Goal: Information Seeking & Learning: Learn about a topic

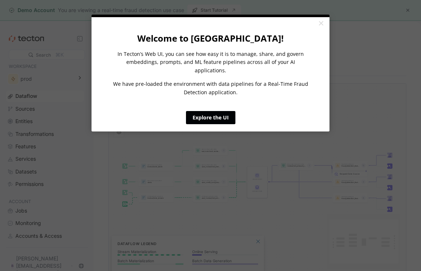
click at [217, 111] on link "Explore the UI" at bounding box center [210, 117] width 49 height 13
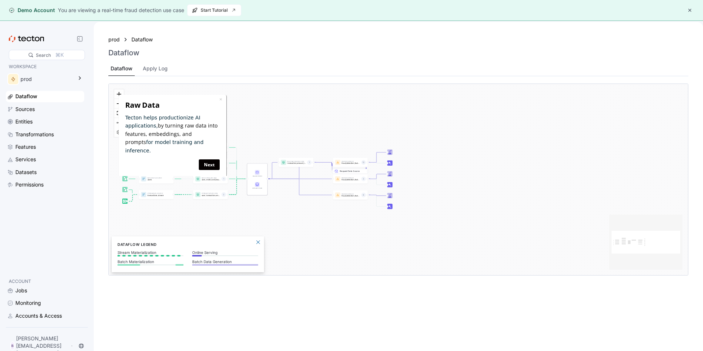
click at [213, 94] on div "× Raw Data Tecton helps productionize AI applications, by turning raw data into…" at bounding box center [173, 135] width 108 height 83
click at [221, 99] on link "×" at bounding box center [220, 98] width 3 height 7
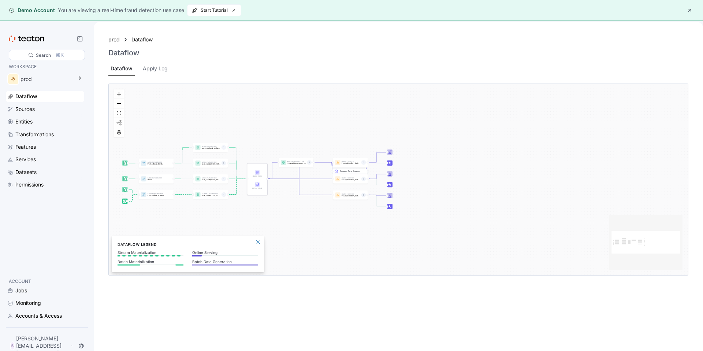
click at [246, 32] on div "prod Dataflow Dataflow Dataflow Apply Log" at bounding box center [398, 55] width 597 height 54
click at [203, 7] on span "Start Tutorial" at bounding box center [214, 10] width 45 height 11
click at [25, 109] on div "Sources" at bounding box center [24, 109] width 19 height 8
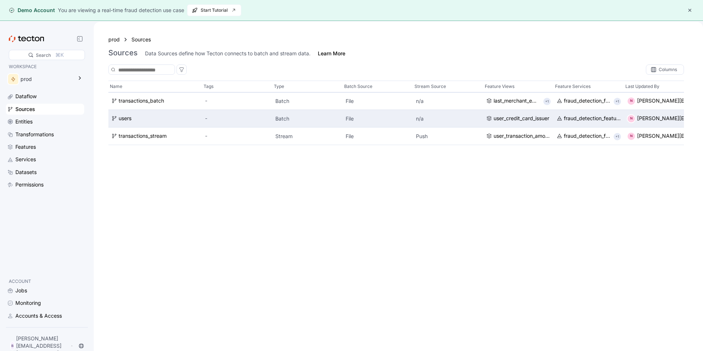
click at [227, 124] on div "-" at bounding box center [237, 119] width 70 height 18
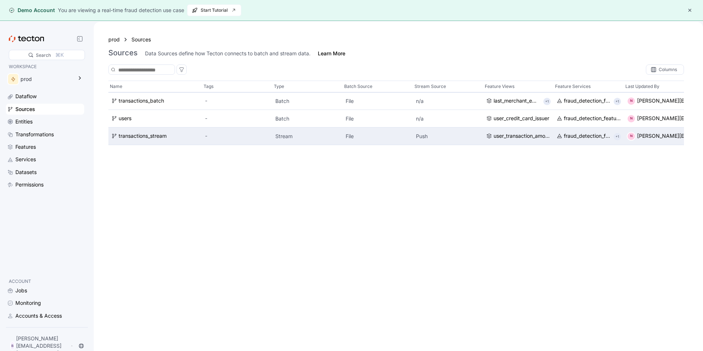
click at [308, 129] on div "Stream" at bounding box center [307, 136] width 70 height 18
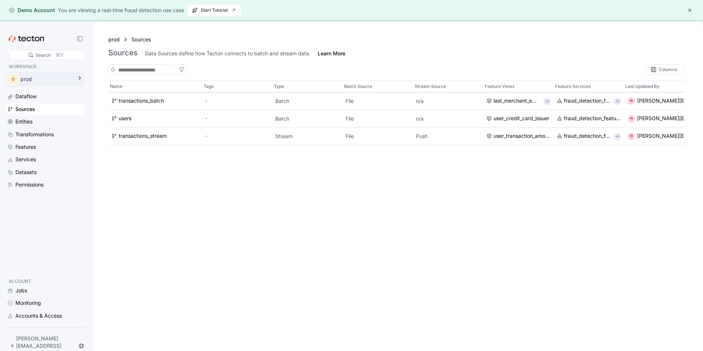
click at [33, 81] on div "prod" at bounding box center [46, 79] width 52 height 8
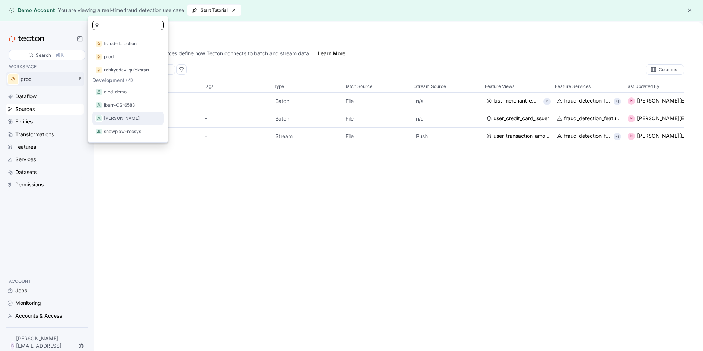
scroll to position [27, 0]
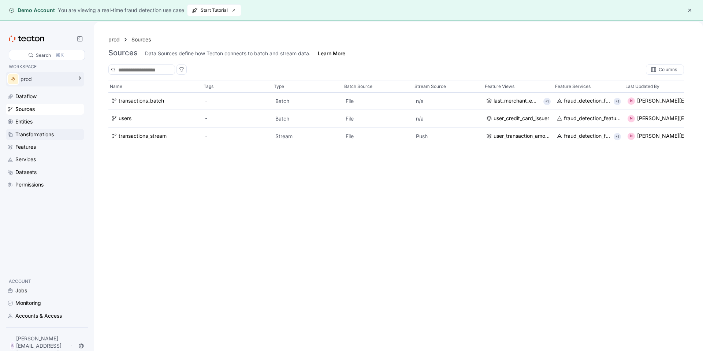
click at [50, 134] on div "Transformations" at bounding box center [34, 134] width 38 height 8
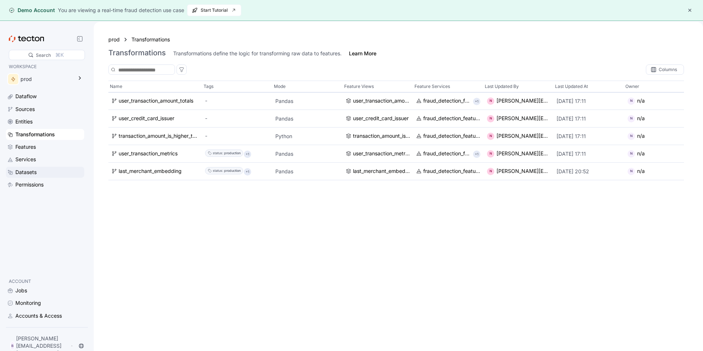
click at [35, 166] on div "Datasets" at bounding box center [45, 171] width 78 height 11
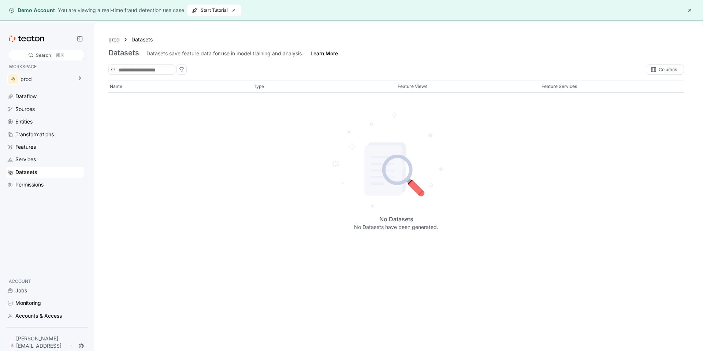
click at [241, 50] on div "Datasets save feature data for use in model training and analysis." at bounding box center [224, 53] width 157 height 7
click at [30, 95] on div "Dataflow" at bounding box center [25, 96] width 21 height 8
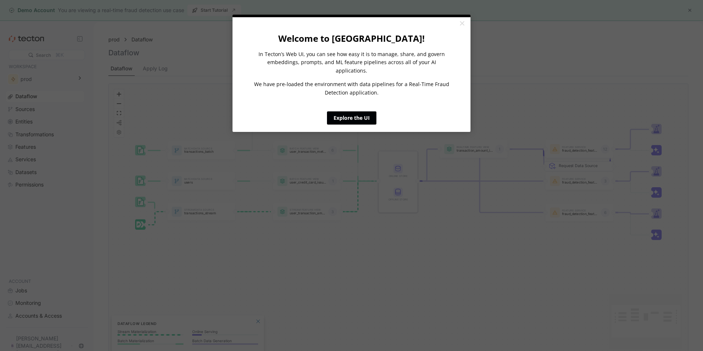
click at [341, 112] on link "Explore the UI" at bounding box center [351, 117] width 49 height 13
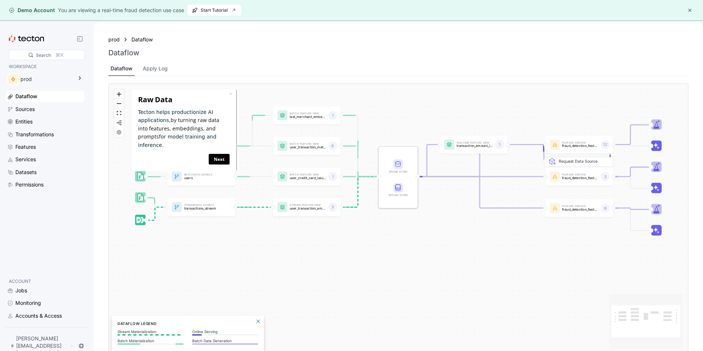
click at [230, 154] on div "× Raw Data Tecton helps productionize AI applications, by turning raw data into…" at bounding box center [183, 130] width 95 height 75
click at [224, 154] on link "Next" at bounding box center [218, 159] width 21 height 11
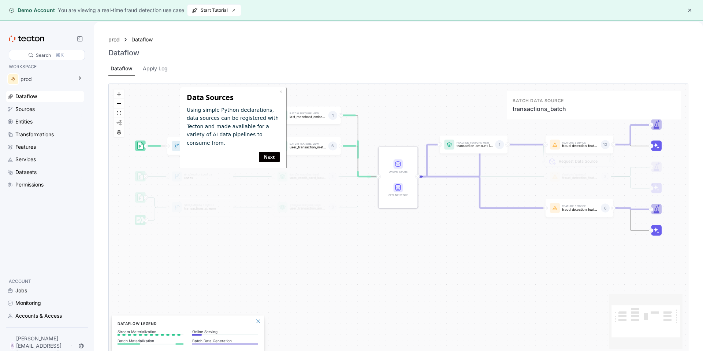
click at [178, 146] on icon at bounding box center [176, 145] width 5 height 5
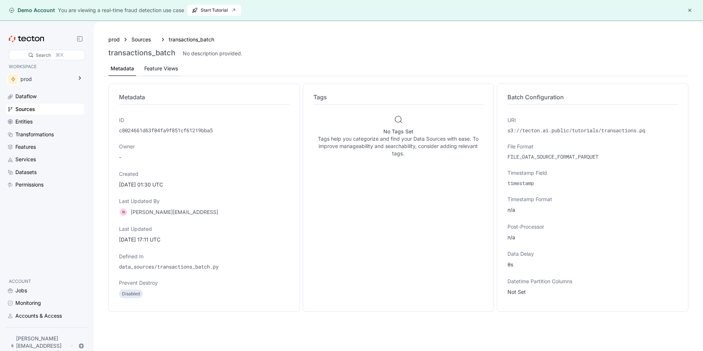
click at [163, 72] on div "Feature Views" at bounding box center [161, 68] width 34 height 8
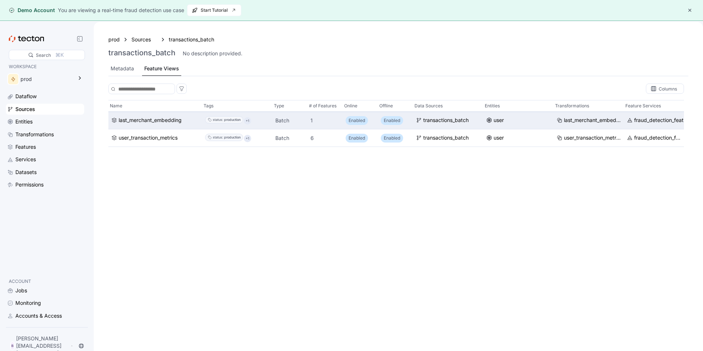
click at [350, 120] on p "Enabled" at bounding box center [356, 119] width 16 height 7
click at [394, 121] on p "Enabled" at bounding box center [391, 119] width 16 height 7
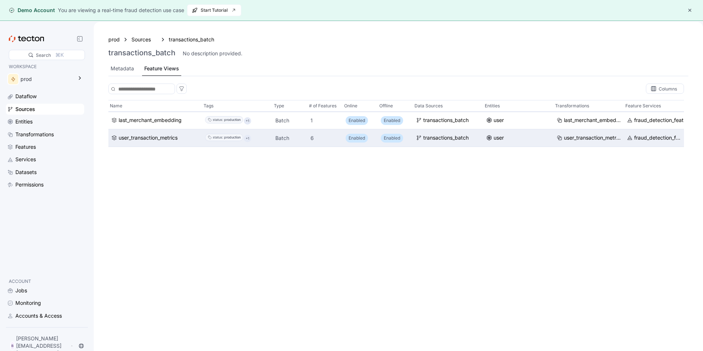
click at [396, 133] on div "Enabled" at bounding box center [392, 137] width 22 height 9
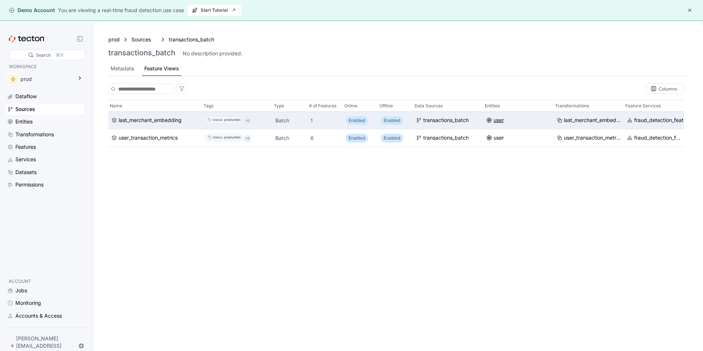
click at [420, 121] on div "user" at bounding box center [498, 120] width 10 height 8
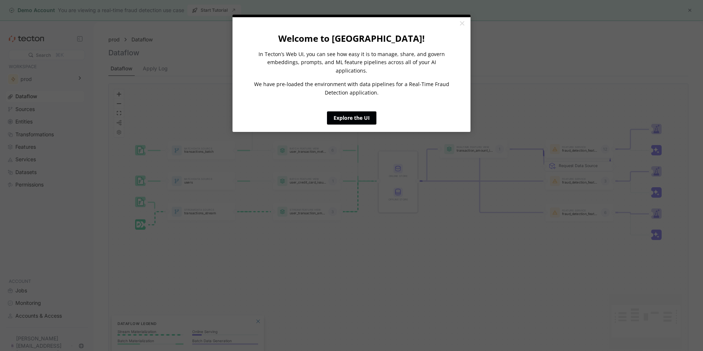
click at [366, 111] on link "Explore the UI" at bounding box center [351, 117] width 49 height 13
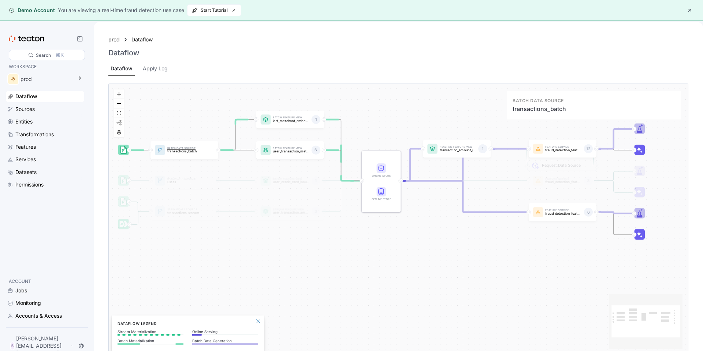
drag, startPoint x: 219, startPoint y: 147, endPoint x: 202, endPoint y: 146, distance: 16.8
click at [202, 146] on div "Batch Data Source transactions_batch" at bounding box center [185, 150] width 41 height 11
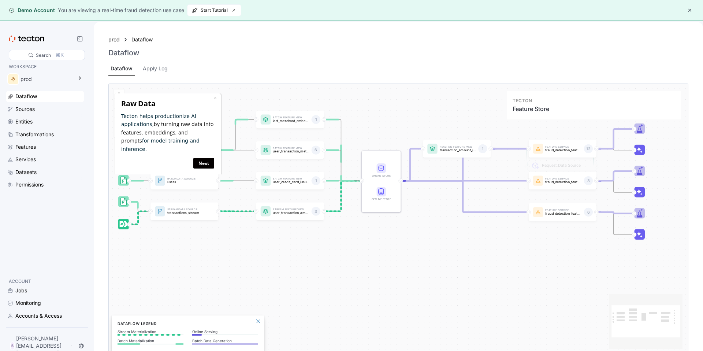
click at [387, 180] on div at bounding box center [381, 181] width 39 height 61
click at [347, 180] on icon "Edge from featureView:user_transaction_metrics to STORE" at bounding box center [341, 165] width 39 height 31
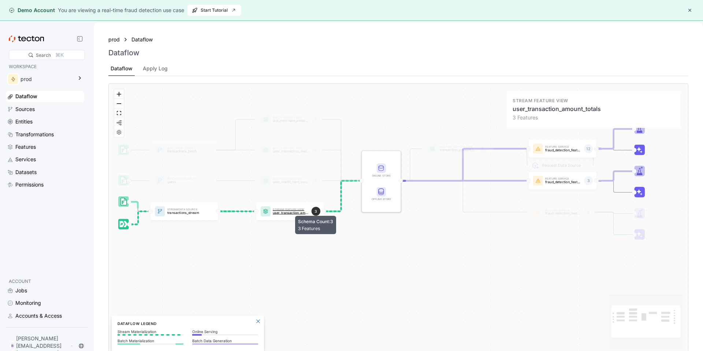
click at [316, 212] on div "3" at bounding box center [315, 211] width 9 height 9
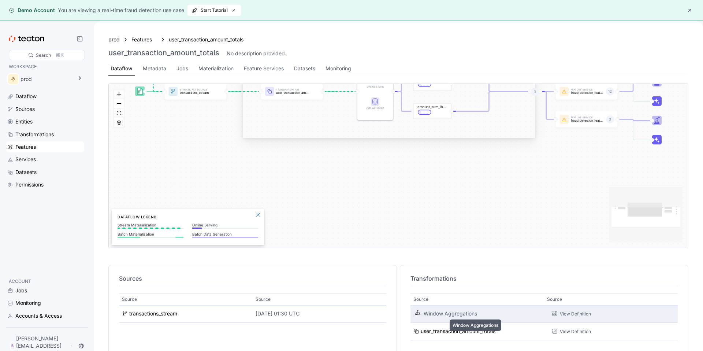
click at [420, 271] on div "Window Aggregations" at bounding box center [481, 314] width 116 height 8
click at [420, 271] on div "View Definition" at bounding box center [574, 313] width 31 height 7
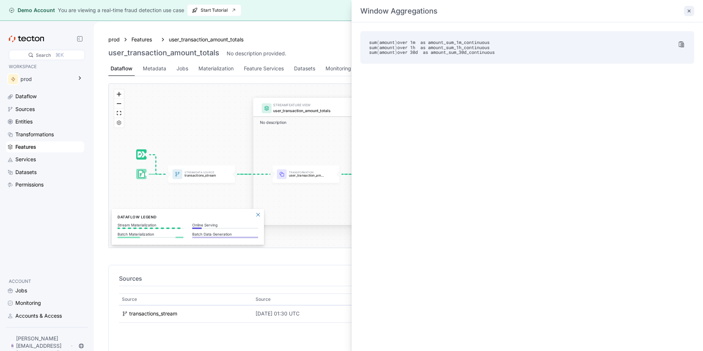
click at [420, 11] on div at bounding box center [688, 11] width 15 height 10
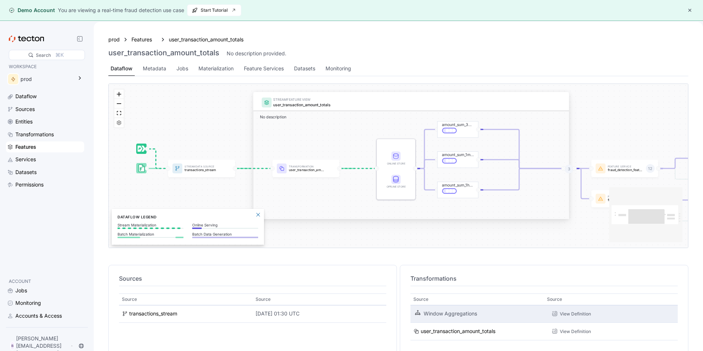
click at [236, 114] on div "STREAM FEATURE VIEW user_transaction_amount_totals No description amount_sum_1h…" at bounding box center [398, 166] width 579 height 164
click at [306, 74] on div "Datasets" at bounding box center [305, 68] width 26 height 14
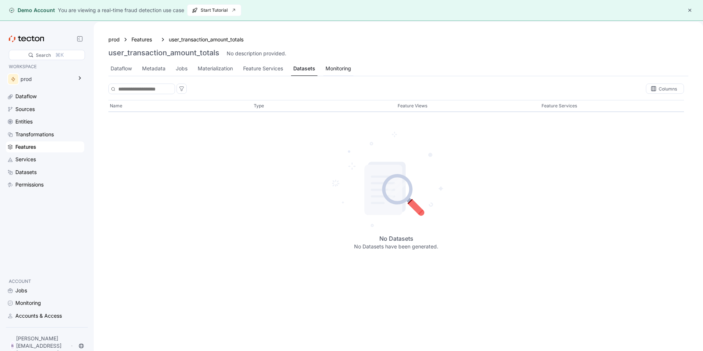
click at [341, 67] on div "Monitoring" at bounding box center [338, 68] width 26 height 8
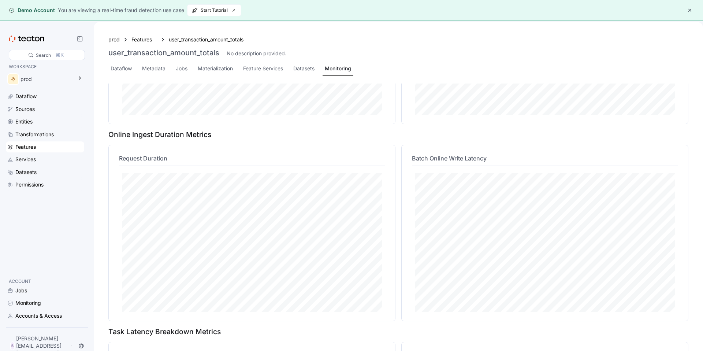
scroll to position [157, 0]
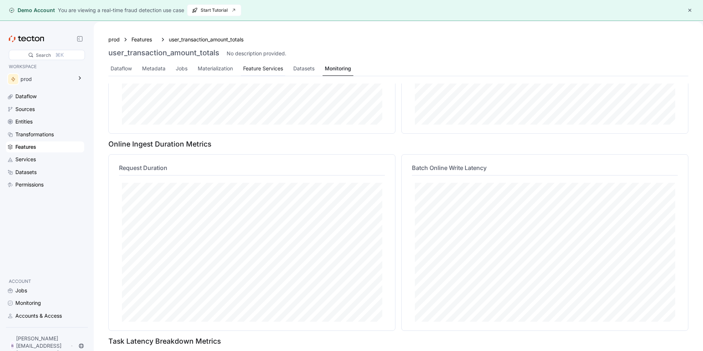
click at [272, 70] on div "Feature Services" at bounding box center [263, 68] width 40 height 8
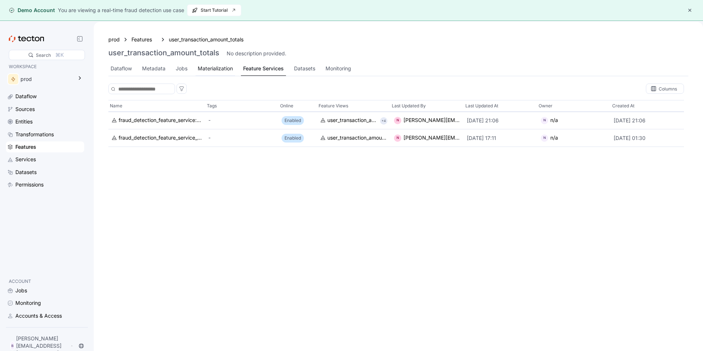
click at [211, 70] on div "Materialization" at bounding box center [215, 68] width 35 height 8
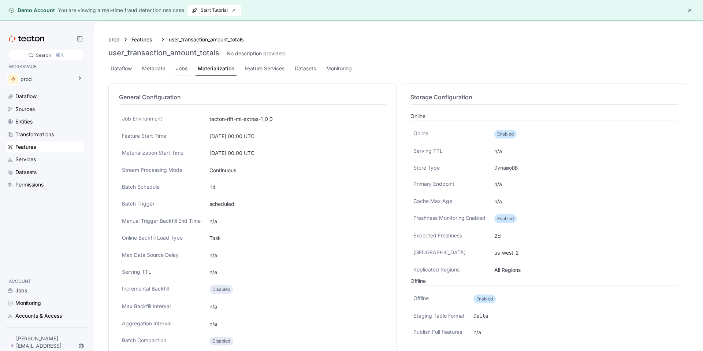
click at [176, 68] on div "Jobs" at bounding box center [182, 68] width 12 height 8
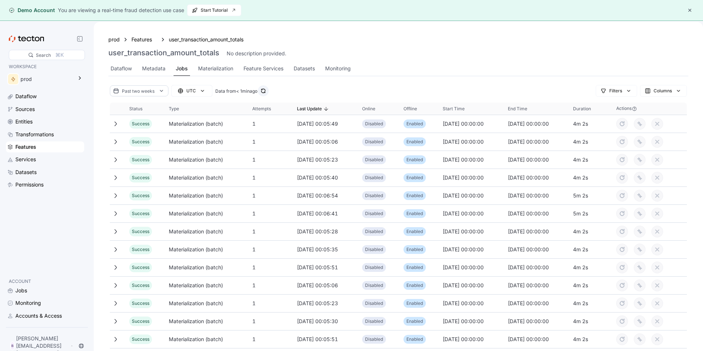
click at [265, 90] on button "button" at bounding box center [263, 91] width 12 height 12
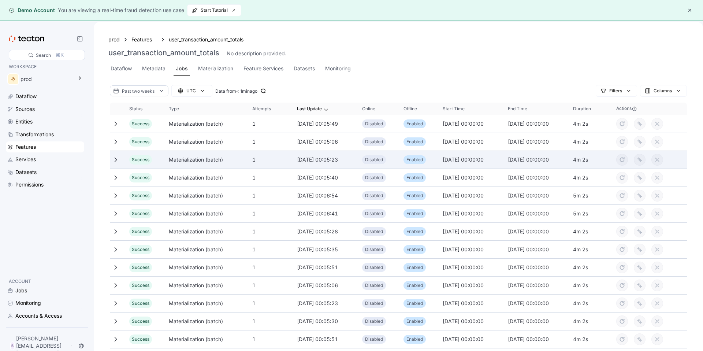
scroll to position [2, 0]
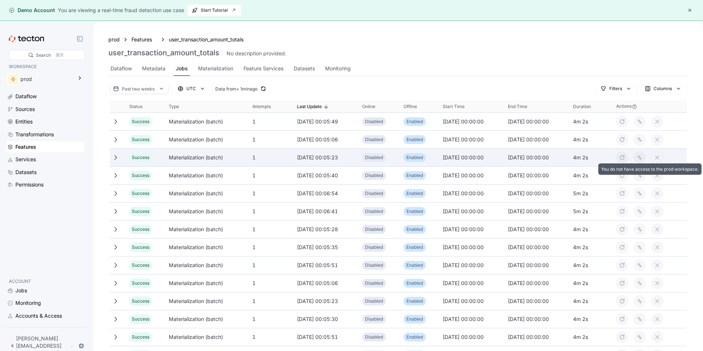
click at [420, 157] on button "cancel" at bounding box center [657, 157] width 12 height 12
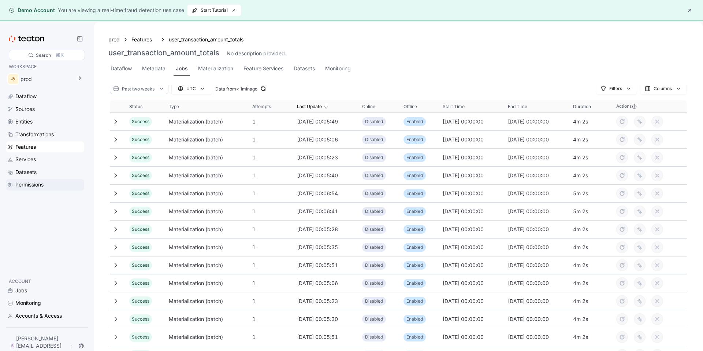
click at [49, 180] on div "Permissions" at bounding box center [45, 184] width 78 height 11
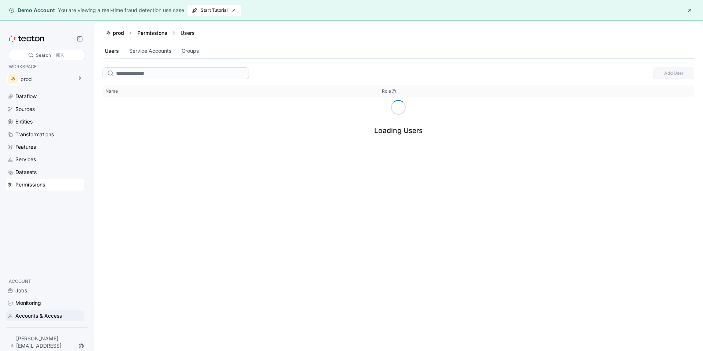
click at [37, 271] on div "Accounts & Access" at bounding box center [38, 315] width 46 height 8
click at [162, 51] on div "Service Accounts" at bounding box center [150, 51] width 42 height 8
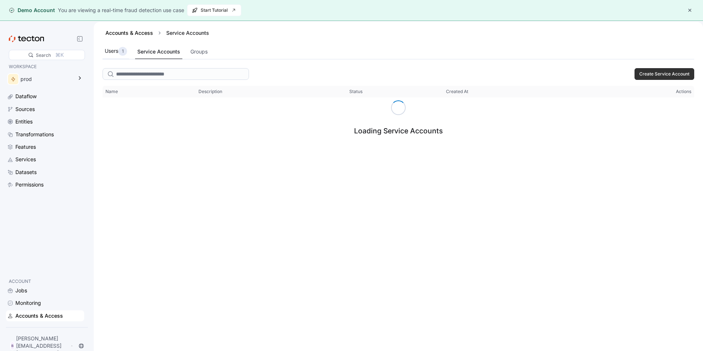
click at [105, 49] on div "Users 1" at bounding box center [116, 51] width 22 height 9
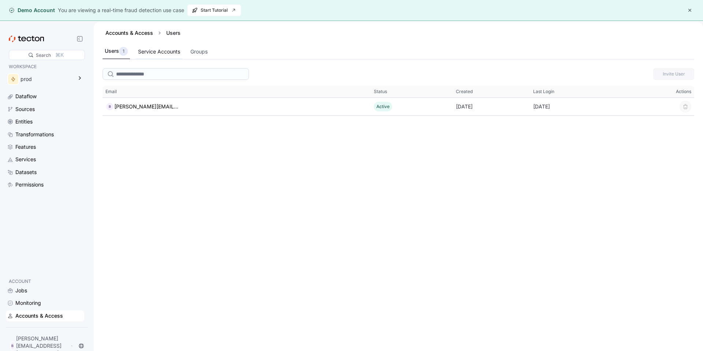
click at [162, 53] on div "Service Accounts" at bounding box center [159, 52] width 42 height 8
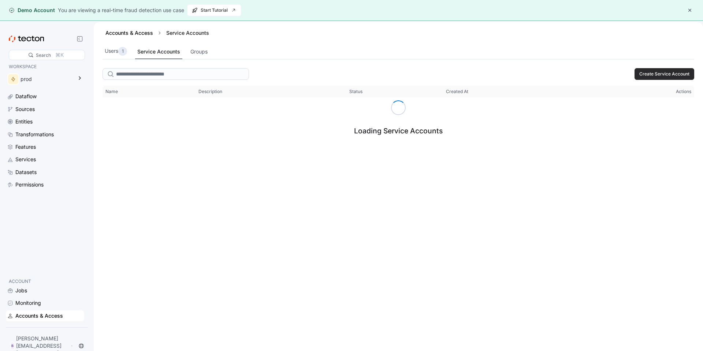
click at [420, 73] on span "Create Service Account" at bounding box center [664, 73] width 50 height 11
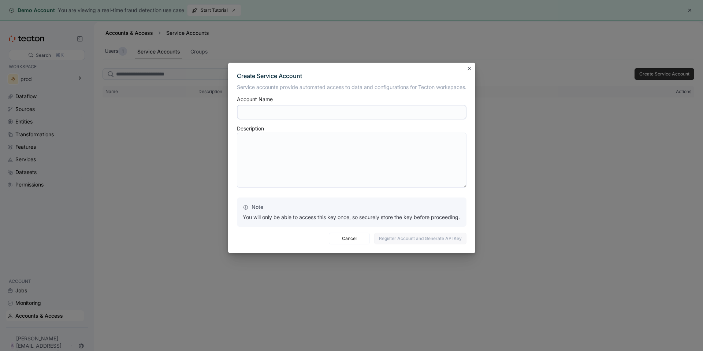
click at [316, 119] on div at bounding box center [351, 112] width 229 height 18
click at [320, 112] on input "text" at bounding box center [351, 112] width 229 height 15
click at [351, 169] on textarea at bounding box center [351, 159] width 229 height 55
click at [420, 70] on button "Closes this modal window" at bounding box center [469, 68] width 9 height 9
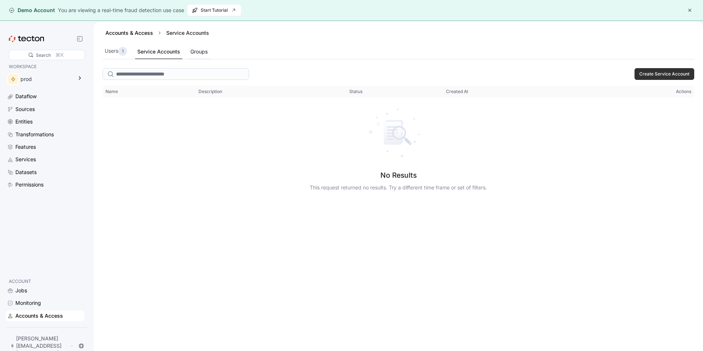
click at [191, 48] on div "Groups" at bounding box center [199, 52] width 22 height 14
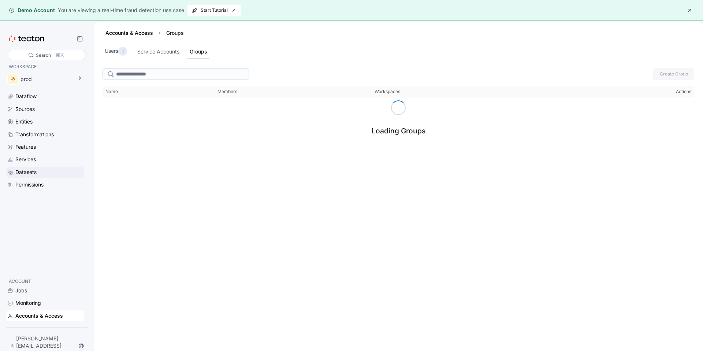
click at [32, 173] on div "Datasets" at bounding box center [25, 172] width 21 height 8
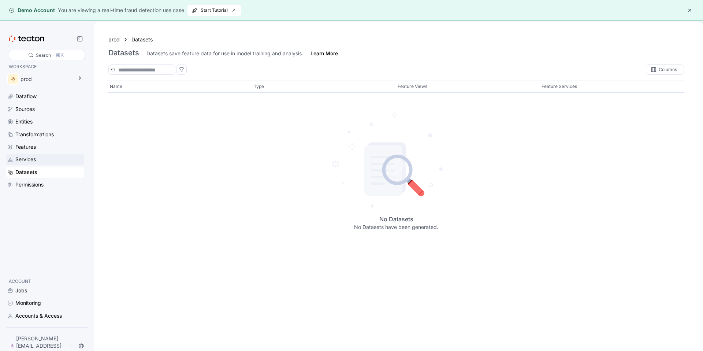
click at [34, 159] on div "Services" at bounding box center [25, 159] width 20 height 8
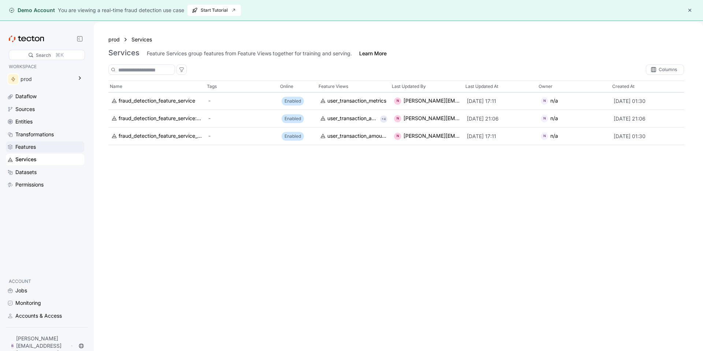
click at [40, 148] on div "Features" at bounding box center [48, 147] width 67 height 8
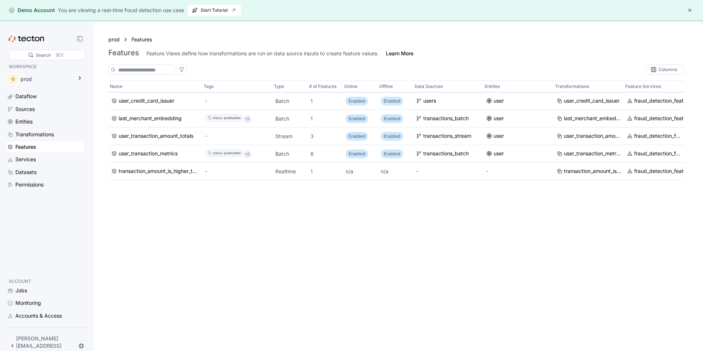
click at [41, 141] on div "Dataflow Sources Entities Transformations Features Services Datasets Permissions" at bounding box center [45, 140] width 78 height 99
click at [43, 133] on div "Transformations" at bounding box center [34, 134] width 38 height 8
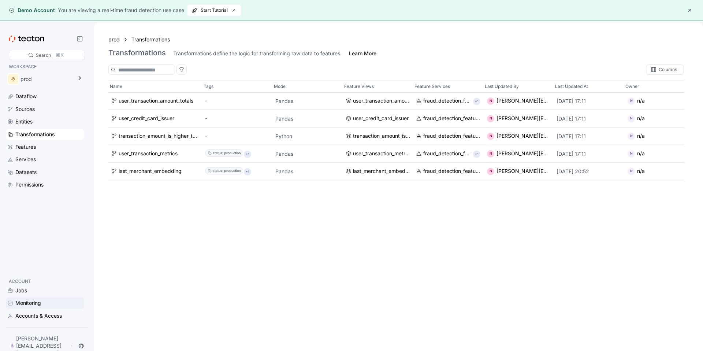
click at [41, 271] on div "Monitoring" at bounding box center [28, 303] width 26 height 8
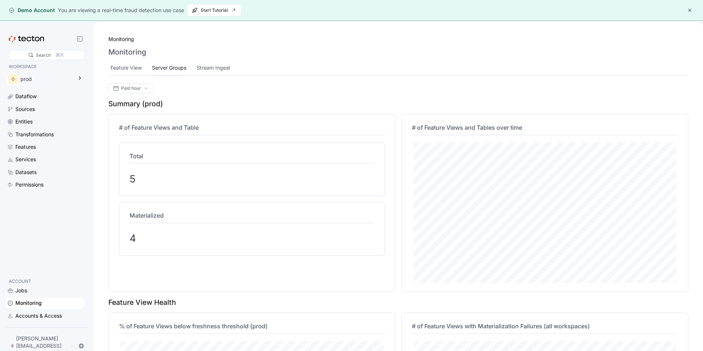
click at [164, 70] on div "Server Groups" at bounding box center [169, 68] width 34 height 8
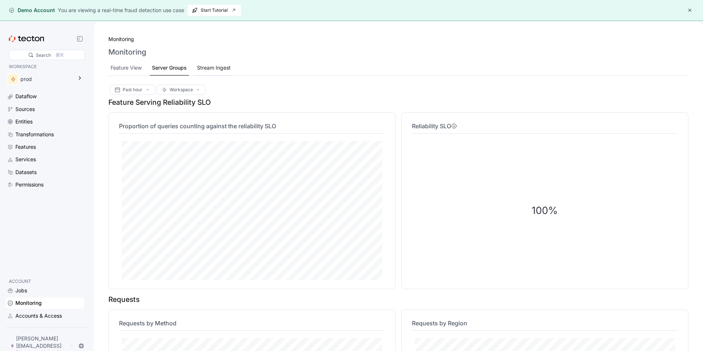
click at [220, 66] on div "Stream Ingest" at bounding box center [214, 68] width 34 height 8
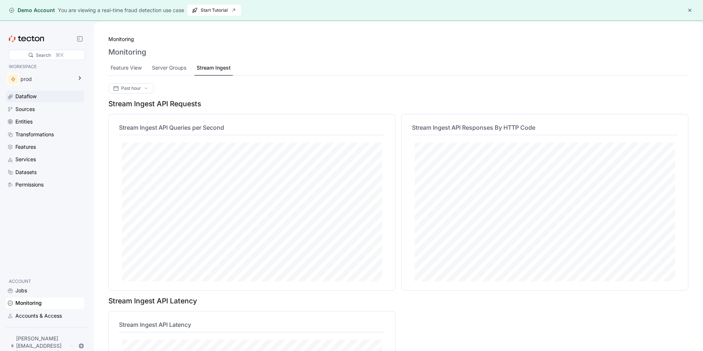
click at [44, 96] on div "Dataflow" at bounding box center [48, 96] width 67 height 8
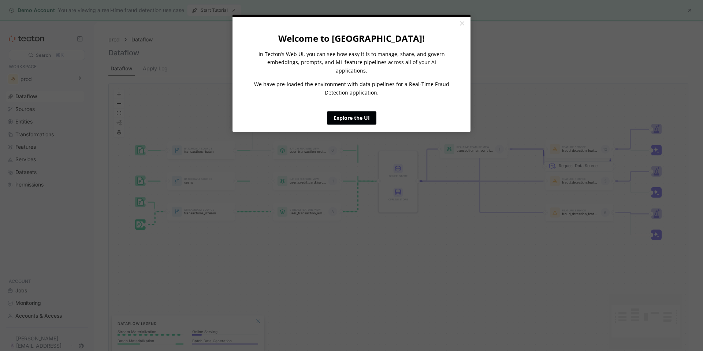
click at [361, 111] on link "Explore the UI" at bounding box center [351, 117] width 49 height 13
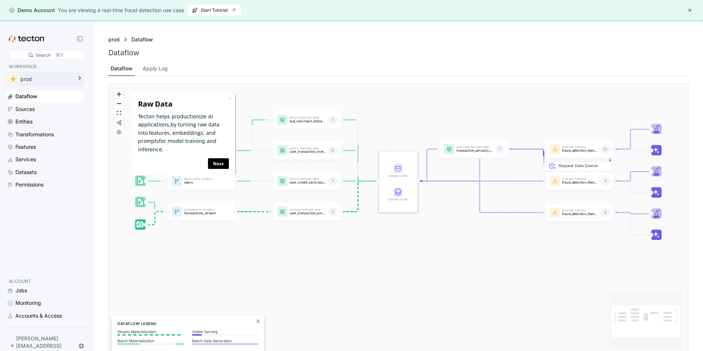
click at [79, 76] on icon at bounding box center [79, 77] width 1 height 3
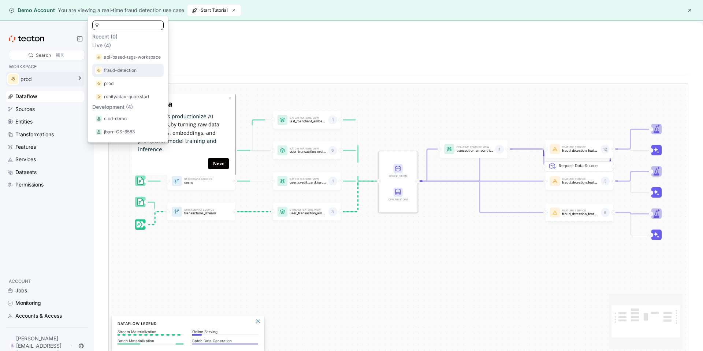
click at [126, 68] on p "fraud-detection" at bounding box center [120, 70] width 33 height 7
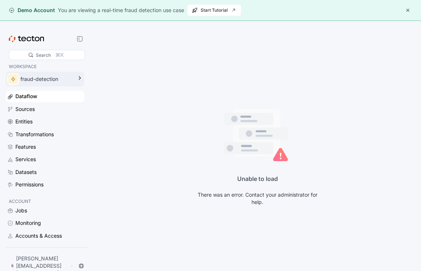
click at [32, 79] on div "fraud-detection" at bounding box center [46, 79] width 52 height 8
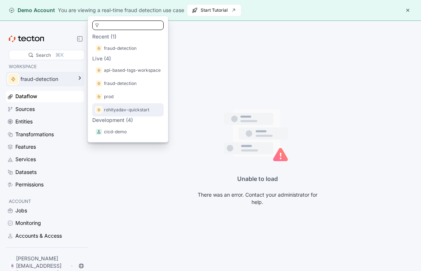
click at [127, 107] on p "rohityadav-quickstart" at bounding box center [126, 109] width 45 height 7
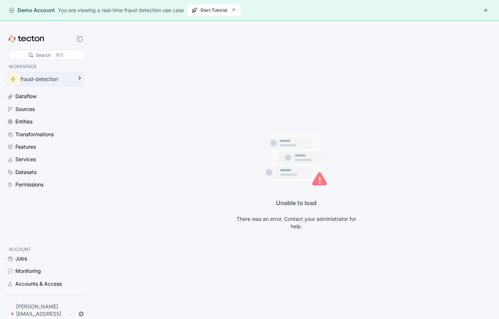
click at [48, 79] on div "fraud-detection" at bounding box center [46, 79] width 52 height 8
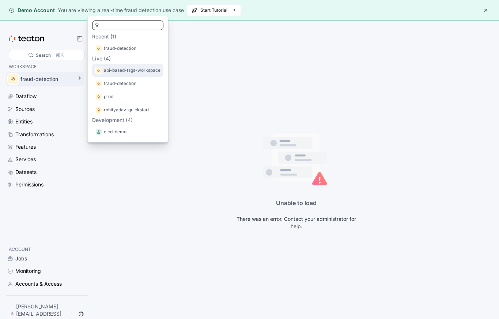
click at [123, 71] on p "api-based-tsgs-workspace" at bounding box center [132, 70] width 57 height 7
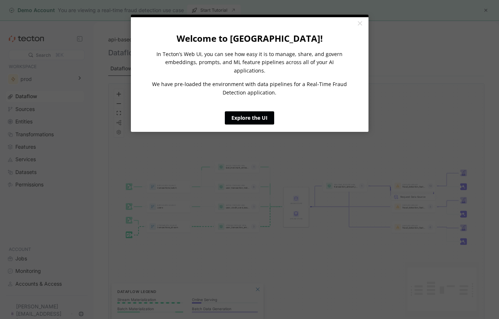
click at [263, 112] on link "Explore the UI" at bounding box center [249, 117] width 49 height 13
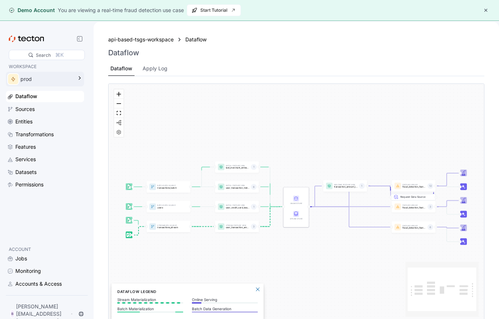
click at [52, 78] on div "prod" at bounding box center [46, 79] width 52 height 8
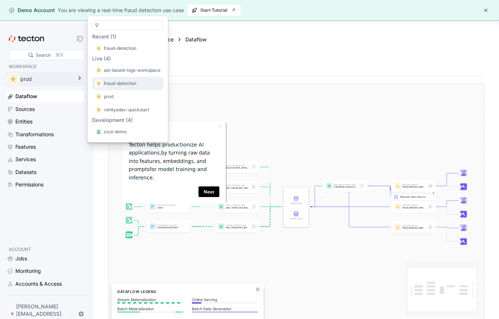
click at [127, 85] on p "fraud-detection" at bounding box center [120, 83] width 33 height 7
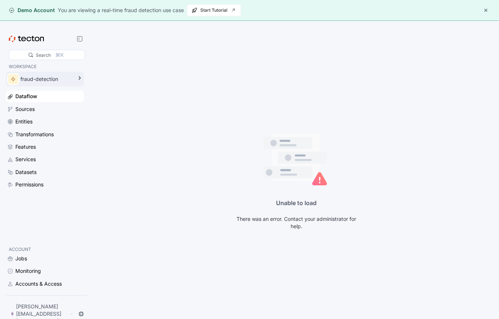
click at [71, 80] on div "fraud-detection" at bounding box center [46, 79] width 52 height 8
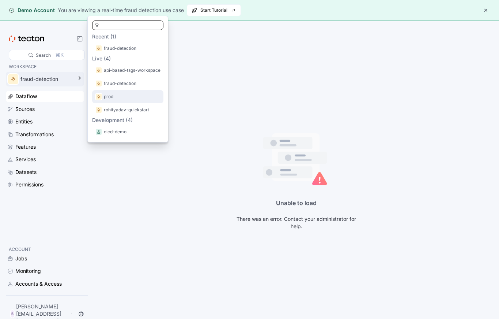
click at [127, 95] on div "prod" at bounding box center [127, 96] width 65 height 7
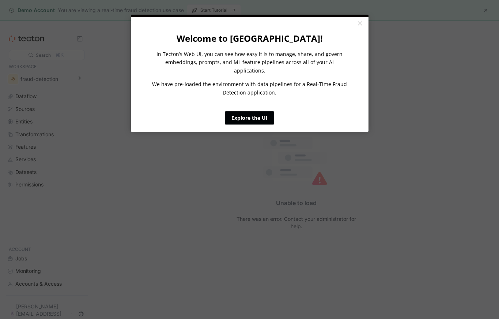
click at [252, 111] on link "Explore the UI" at bounding box center [249, 117] width 49 height 13
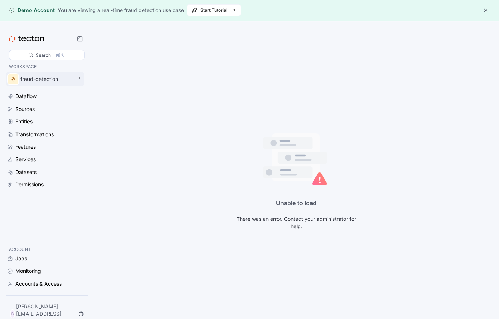
click at [64, 79] on div "fraud-detection" at bounding box center [46, 79] width 52 height 8
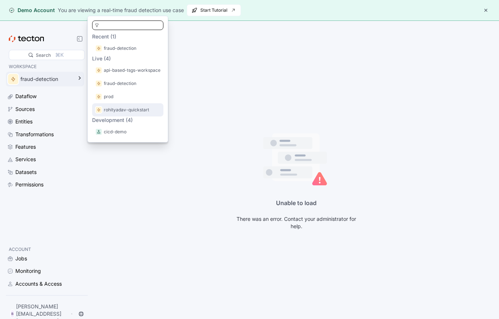
click at [127, 108] on p "rohityadav-quickstart" at bounding box center [126, 109] width 45 height 7
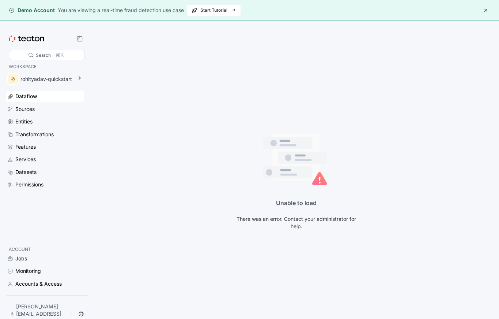
click at [172, 100] on div "Unable to load There was an error. Contact your administrator for help." at bounding box center [297, 181] width 406 height 319
